Goal: Obtain resource: Download file/media

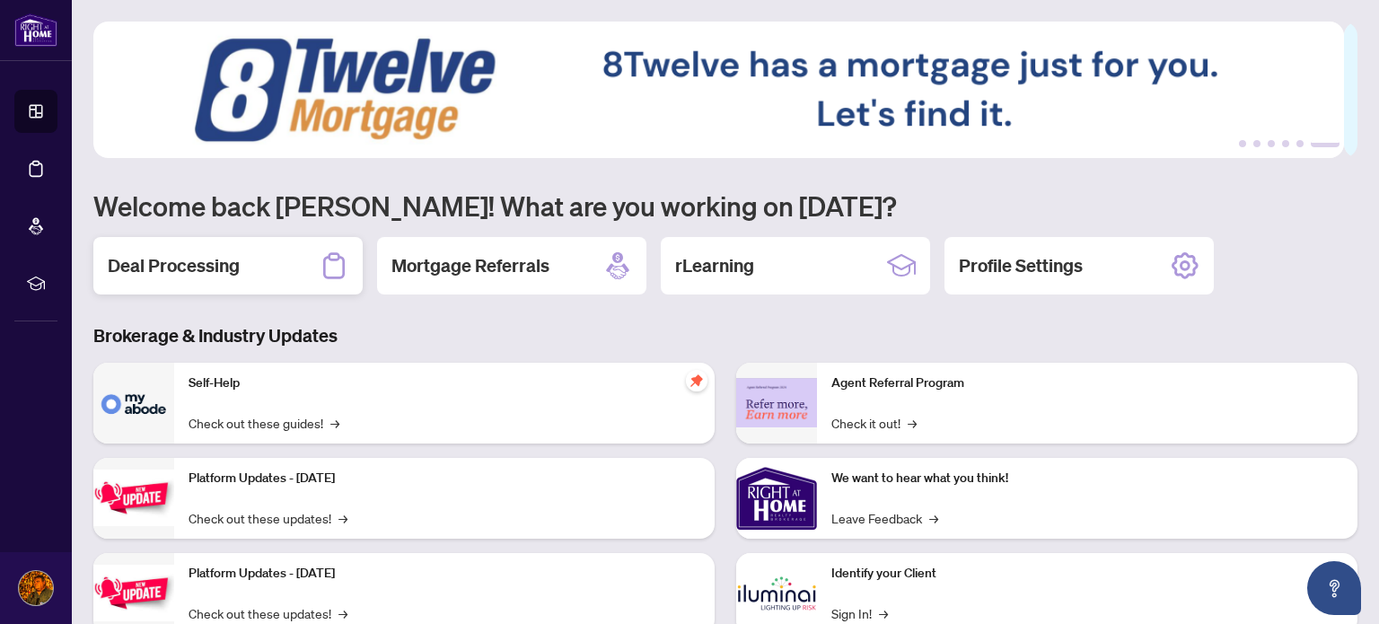
click at [228, 258] on h2 "Deal Processing" at bounding box center [174, 265] width 132 height 25
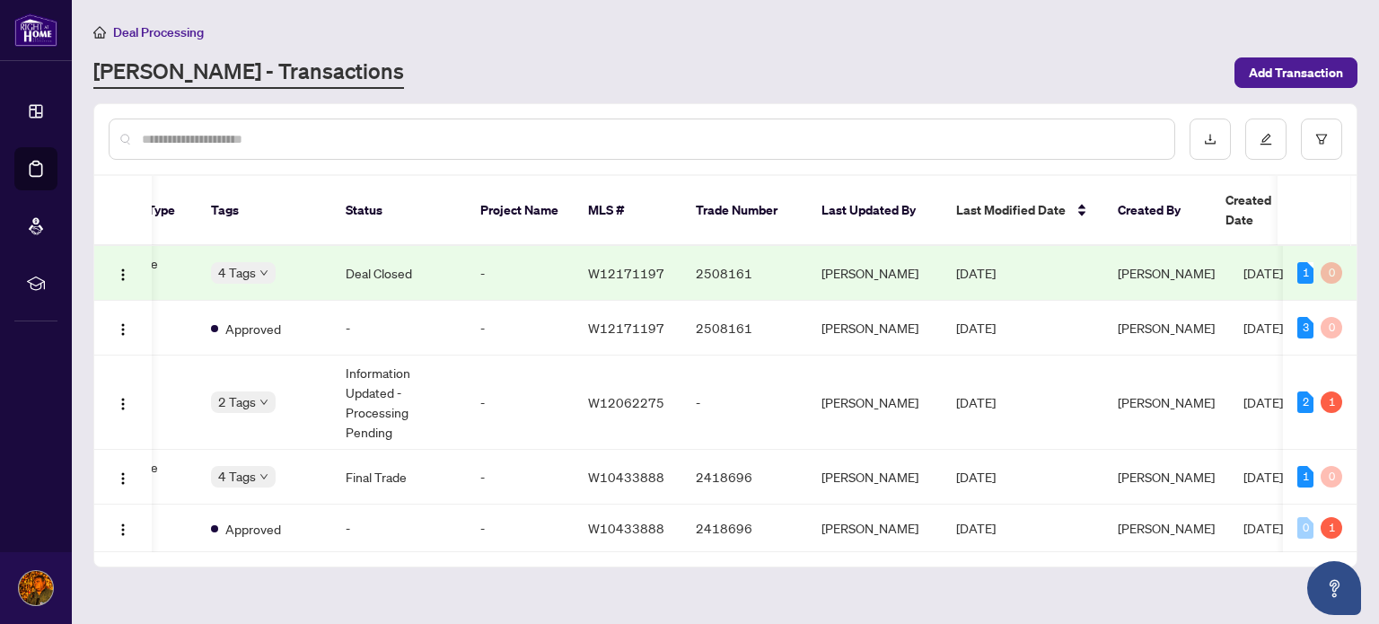
scroll to position [0, 348]
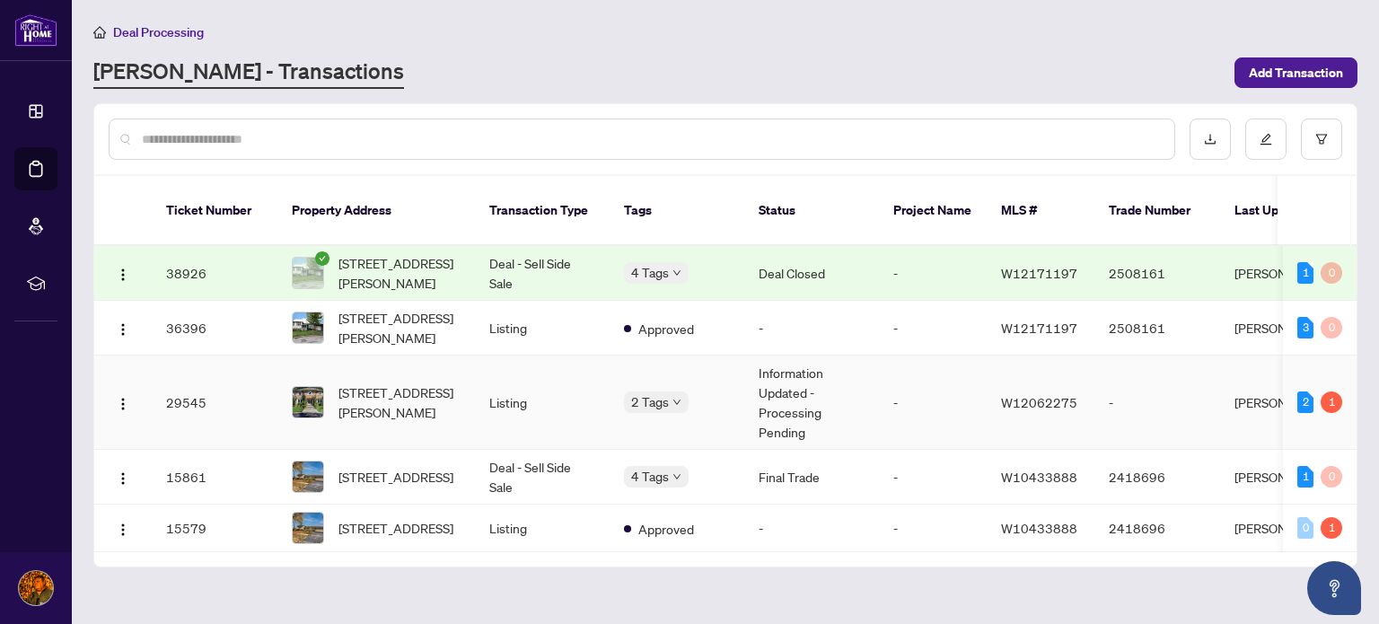
click at [520, 379] on td "Listing" at bounding box center [542, 403] width 135 height 94
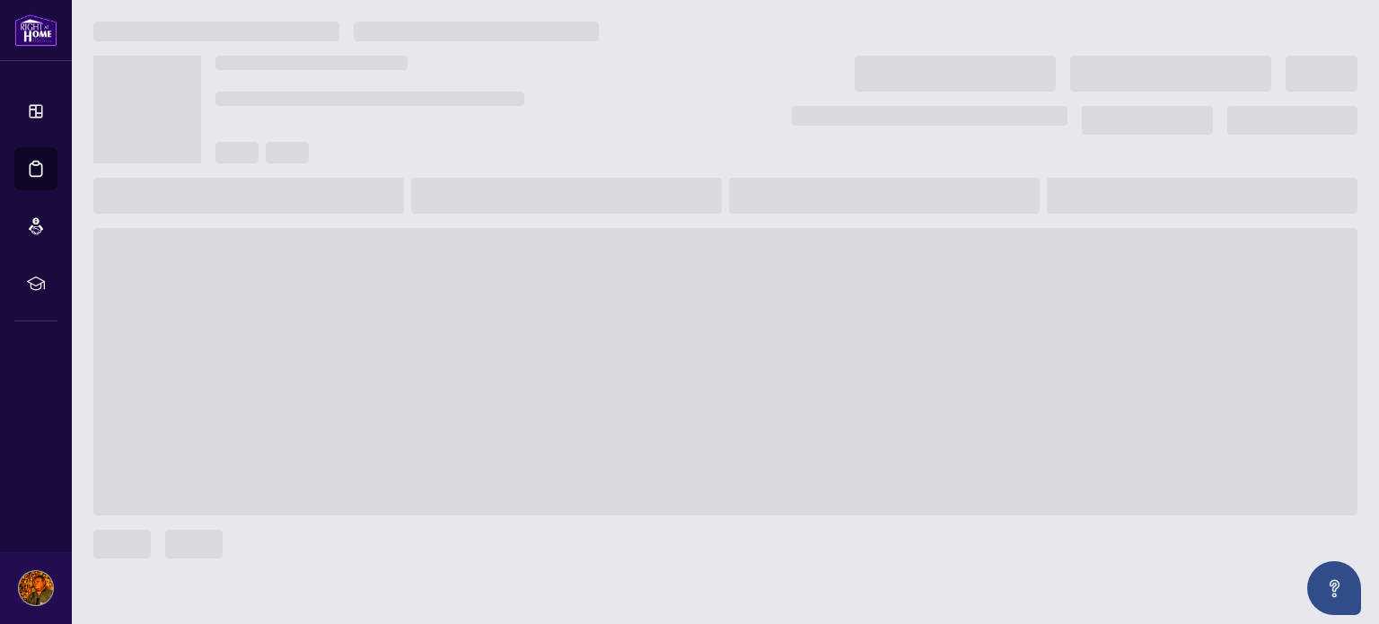
click at [520, 379] on span at bounding box center [725, 371] width 1264 height 287
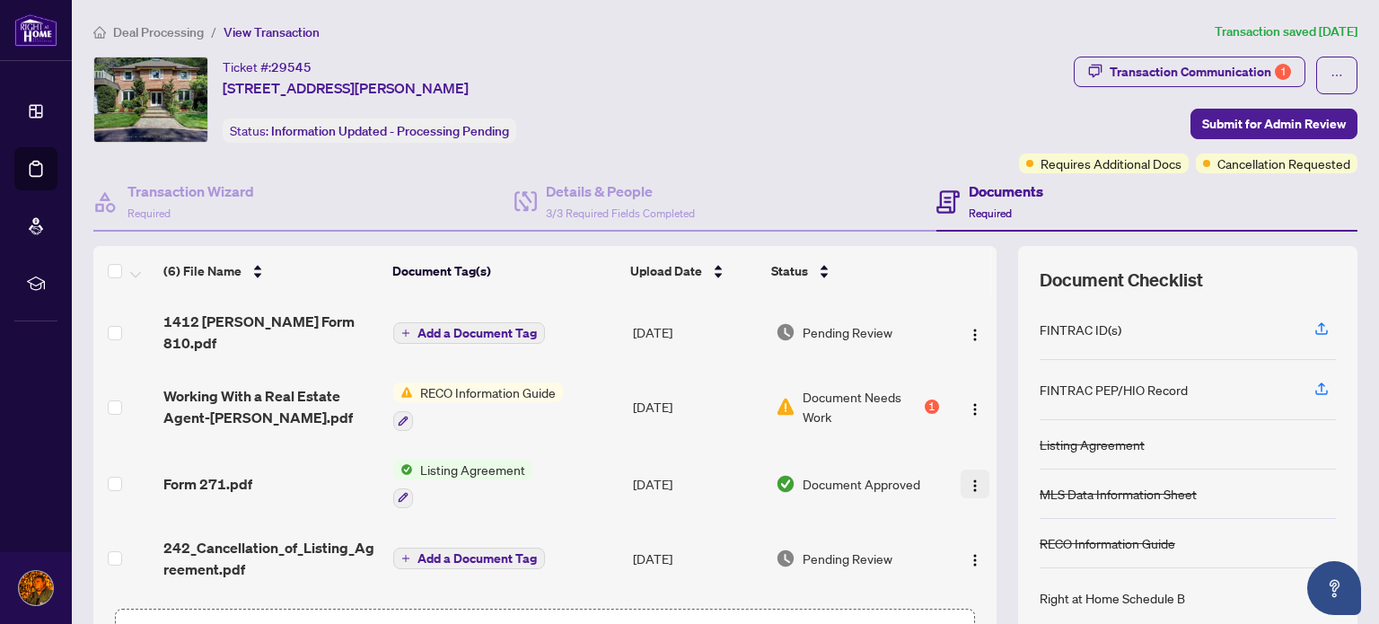
click at [968, 479] on img "button" at bounding box center [975, 486] width 14 height 14
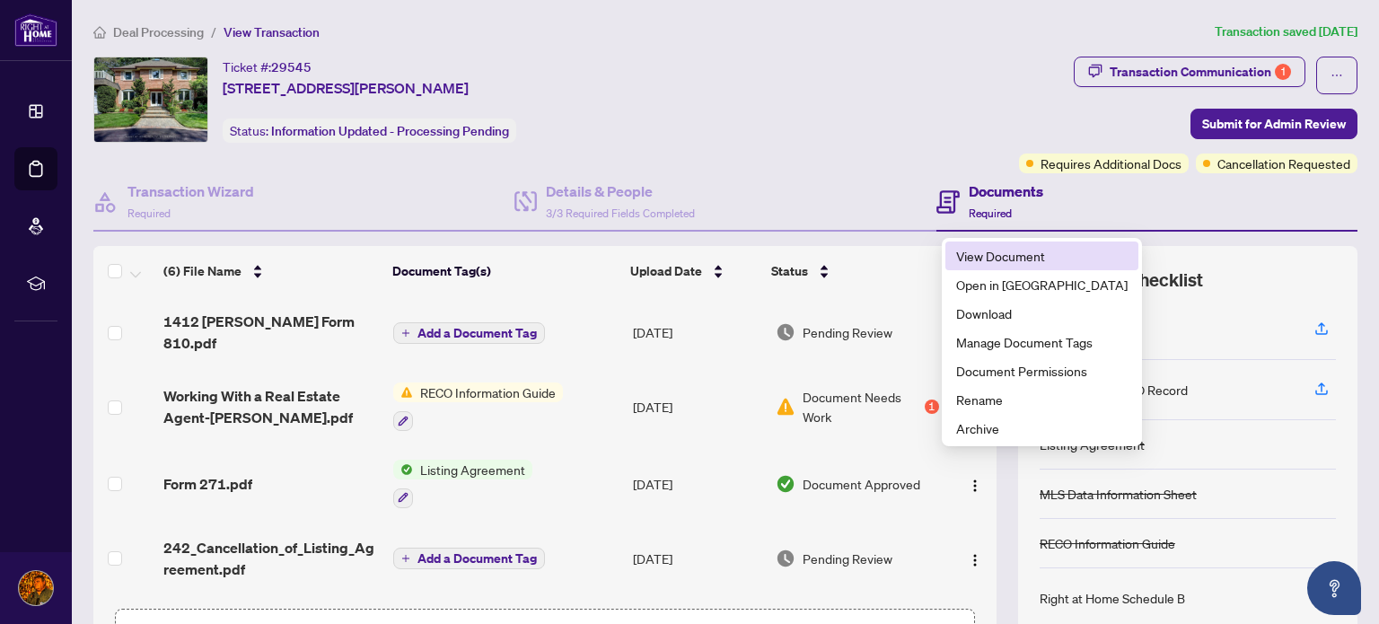
click at [1008, 247] on span "View Document" at bounding box center [1041, 256] width 171 height 20
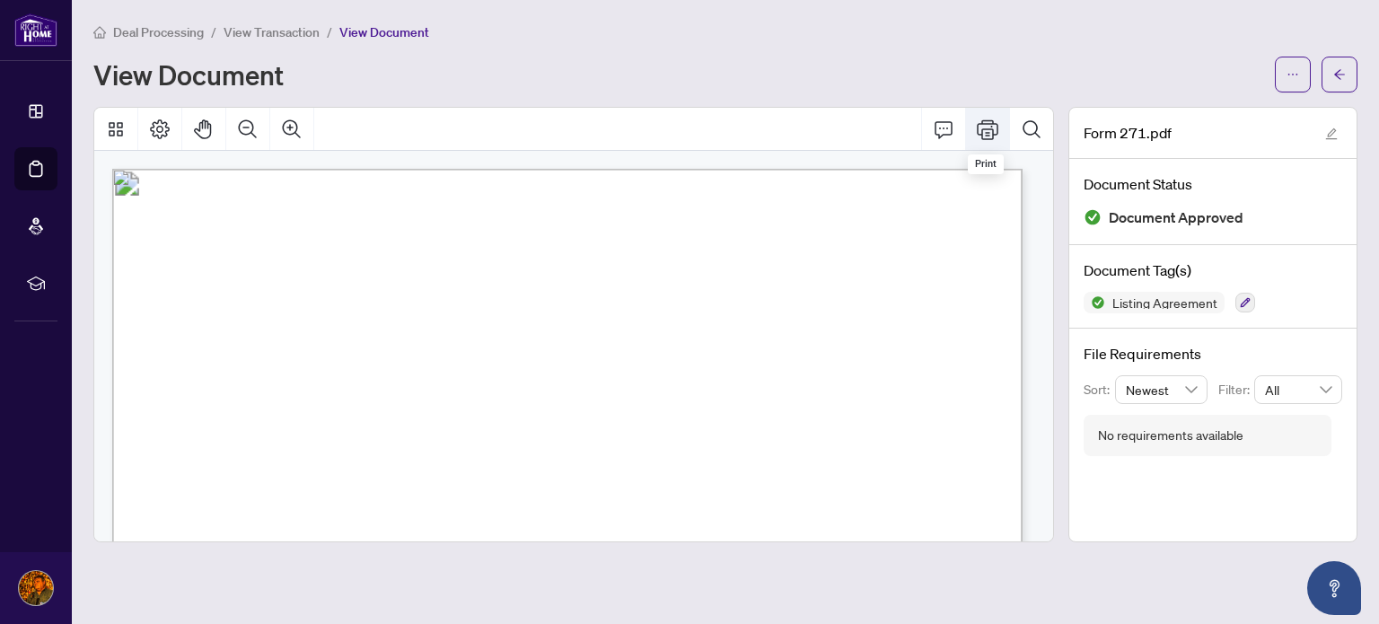
click at [988, 125] on icon "Print" at bounding box center [988, 130] width 22 height 22
click at [1329, 128] on icon "edit" at bounding box center [1331, 133] width 13 height 13
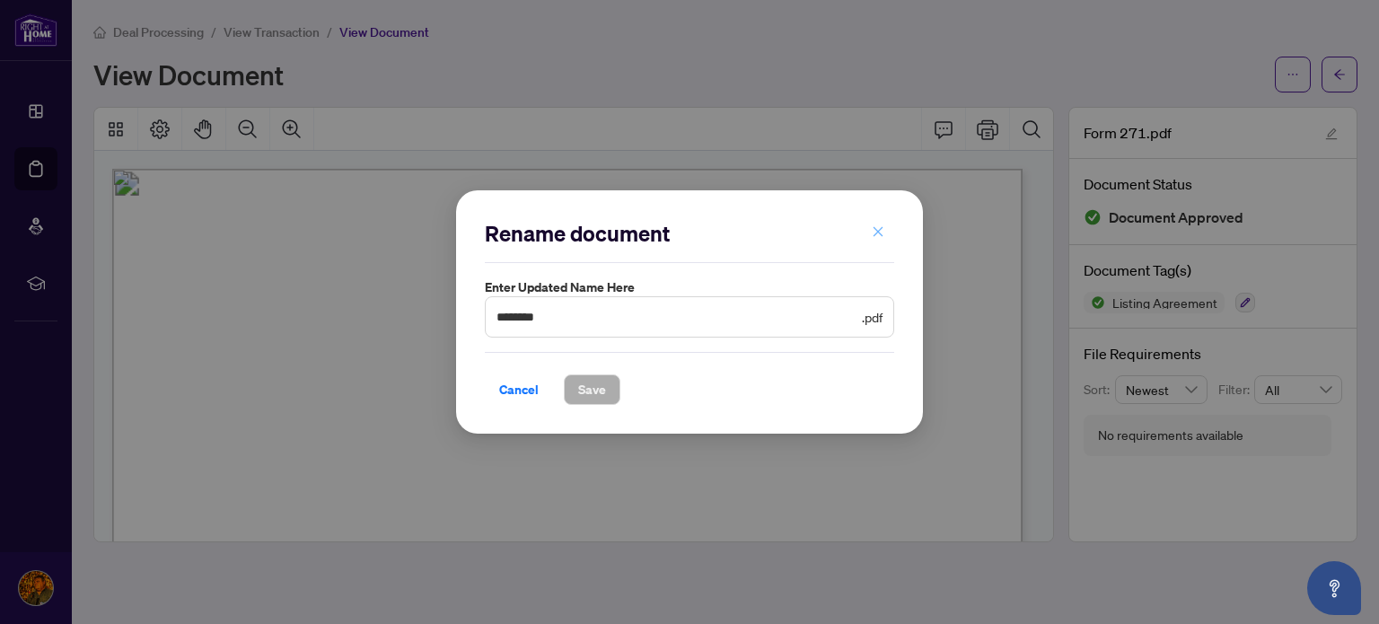
click at [880, 233] on icon "close" at bounding box center [878, 231] width 13 height 13
